Goal: Check status: Check status

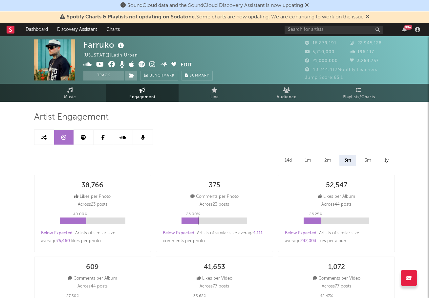
select select "6m"
click at [346, 30] on input "text" at bounding box center [334, 30] width 98 height 8
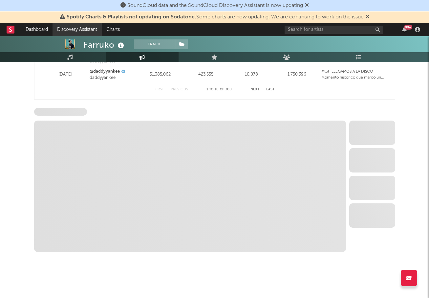
scroll to position [972, 0]
select select "6m"
